Goal: Register for event/course

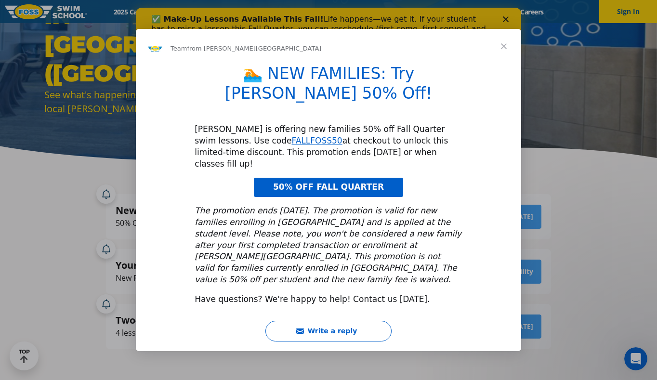
click at [510, 61] on span "Close" at bounding box center [504, 46] width 35 height 35
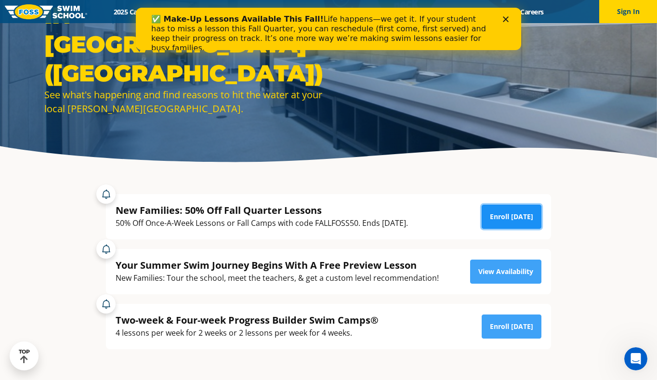
drag, startPoint x: 511, startPoint y: 218, endPoint x: 496, endPoint y: 221, distance: 15.2
click at [511, 218] on link "Enroll [DATE]" at bounding box center [512, 217] width 60 height 24
